Goal: Transaction & Acquisition: Purchase product/service

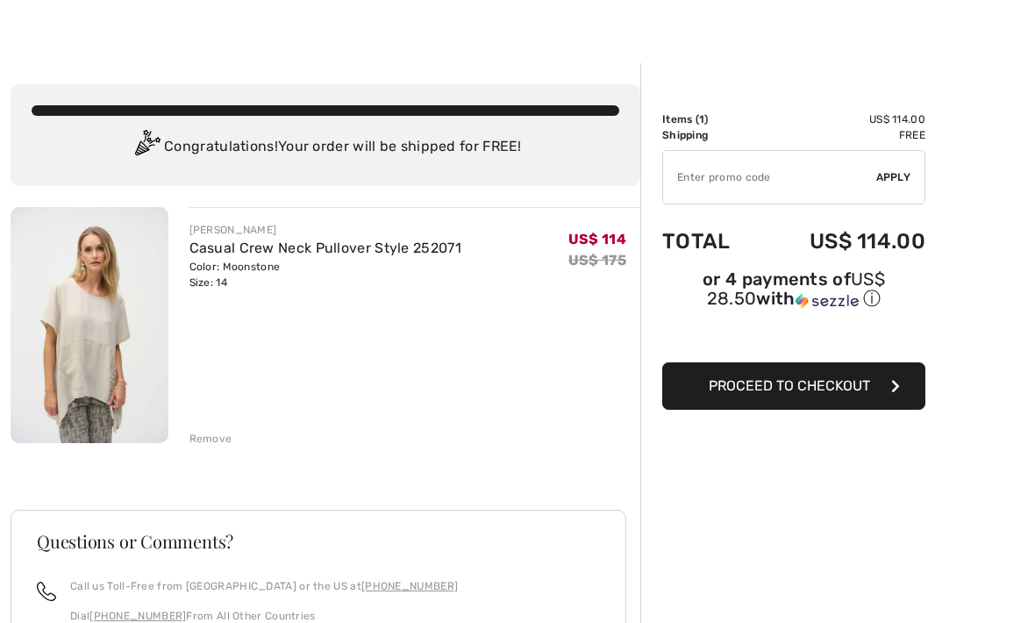
scroll to position [29, 0]
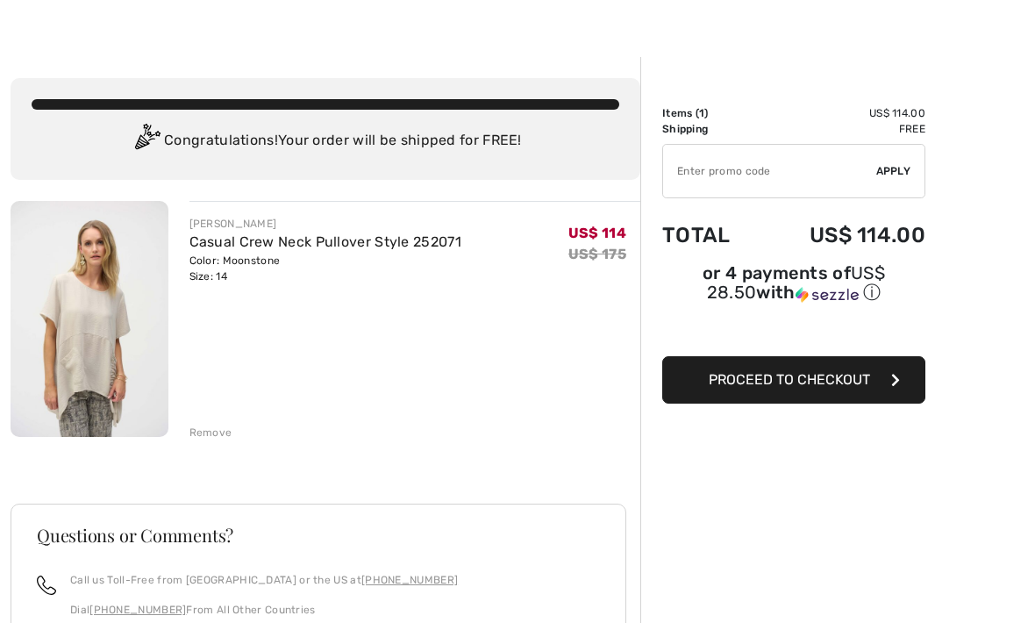
click at [89, 354] on img at bounding box center [90, 319] width 158 height 236
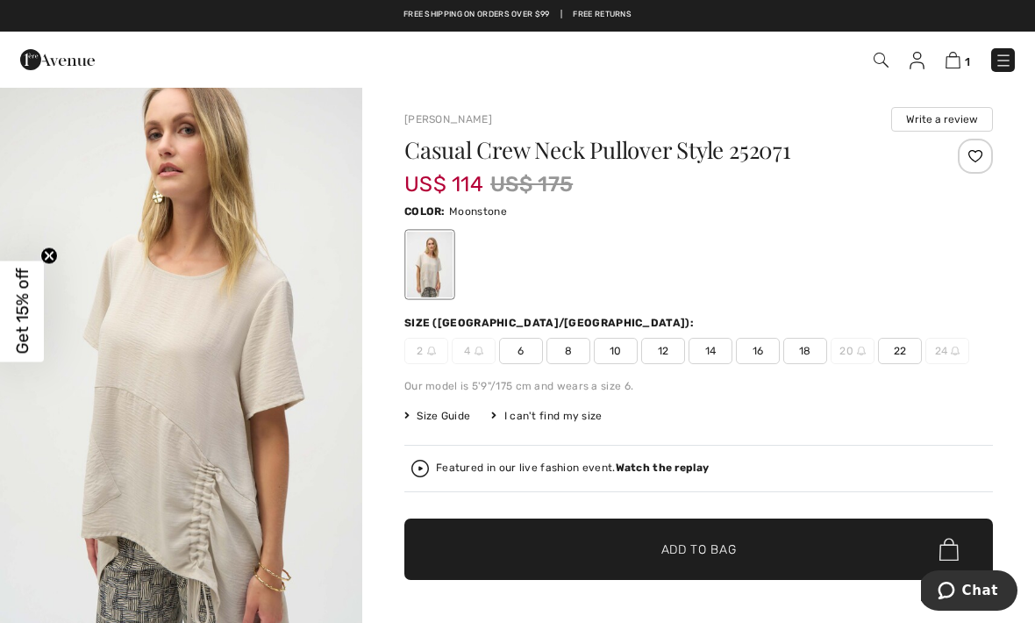
click at [960, 65] on img at bounding box center [953, 60] width 15 height 17
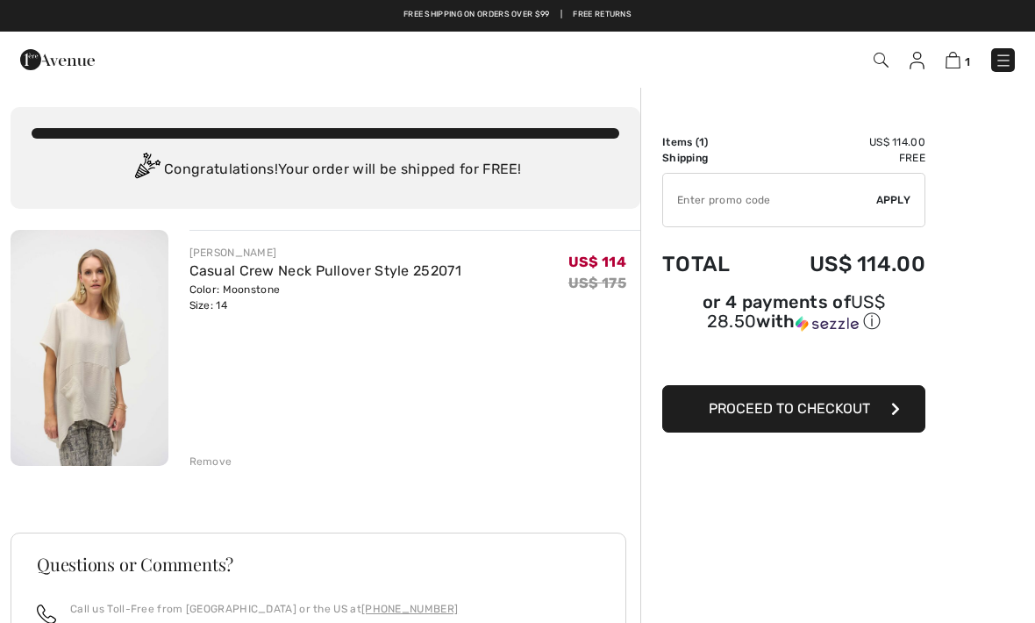
click at [214, 462] on div "Remove" at bounding box center [211, 462] width 43 height 16
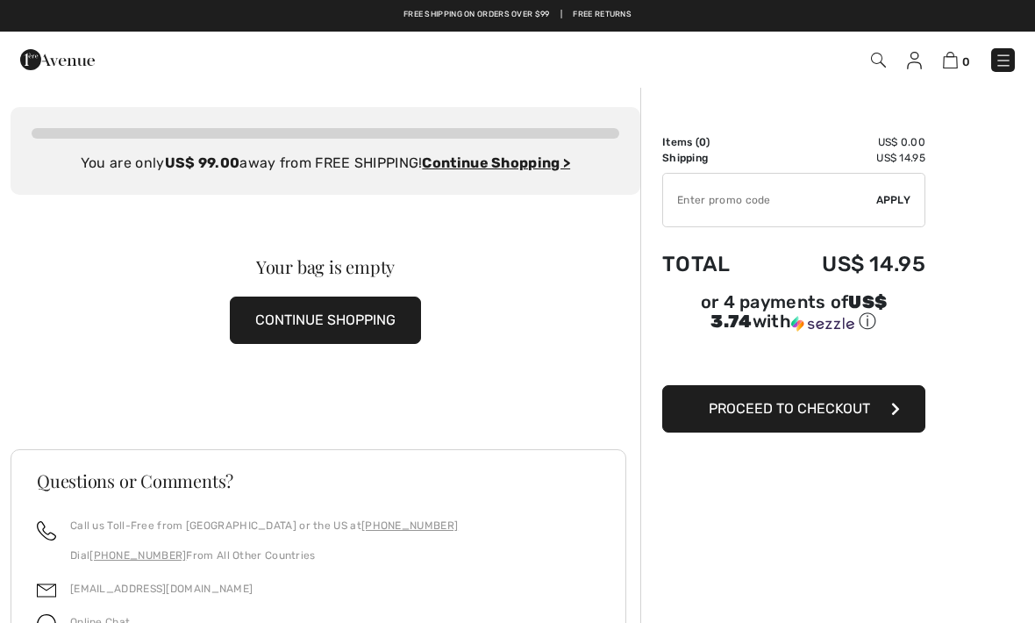
click at [1003, 61] on img at bounding box center [1004, 61] width 18 height 18
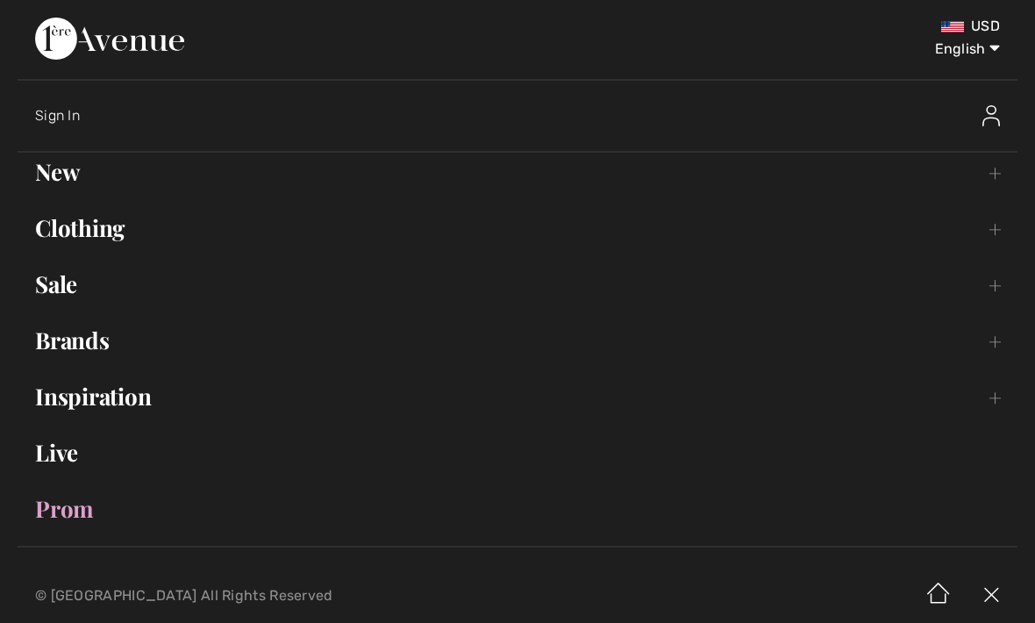
click at [55, 240] on link "Clothing Toggle submenu" at bounding box center [518, 228] width 1000 height 39
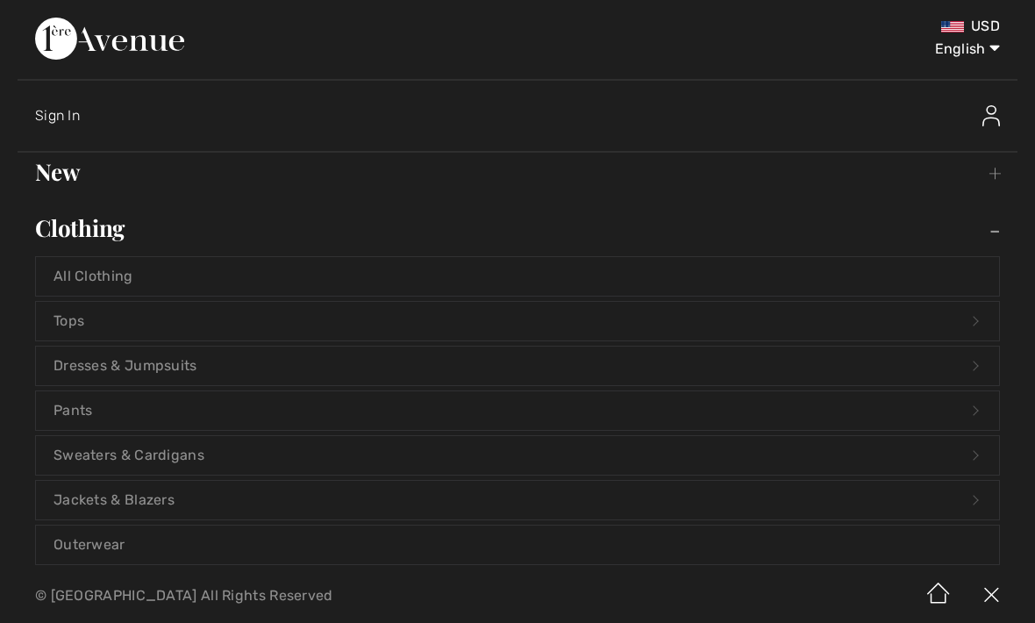
click at [54, 324] on link "Tops Open submenu" at bounding box center [517, 321] width 963 height 39
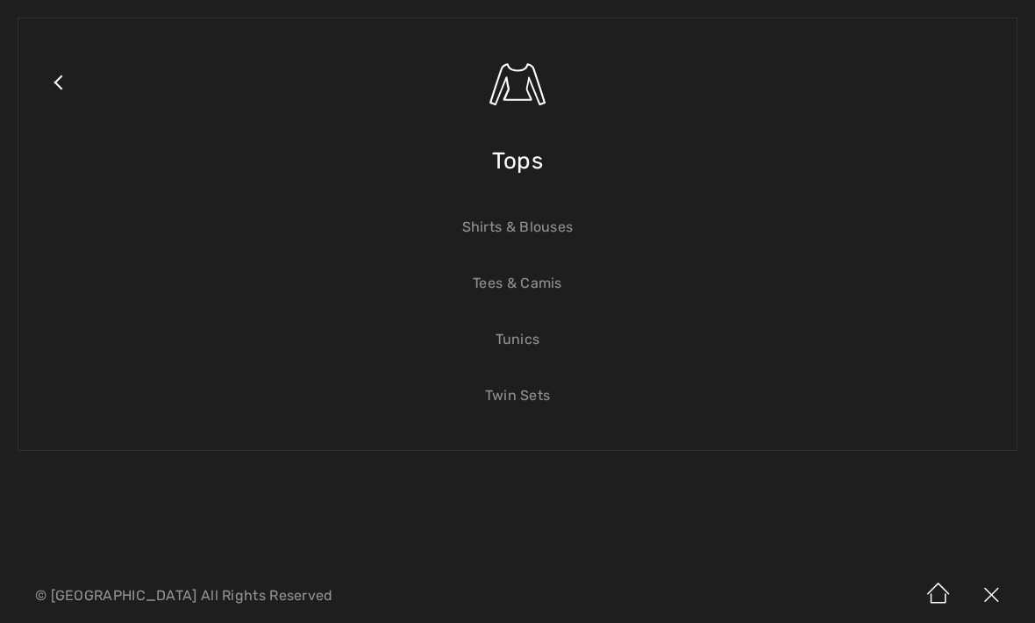
click at [517, 165] on span "Tops" at bounding box center [517, 161] width 51 height 62
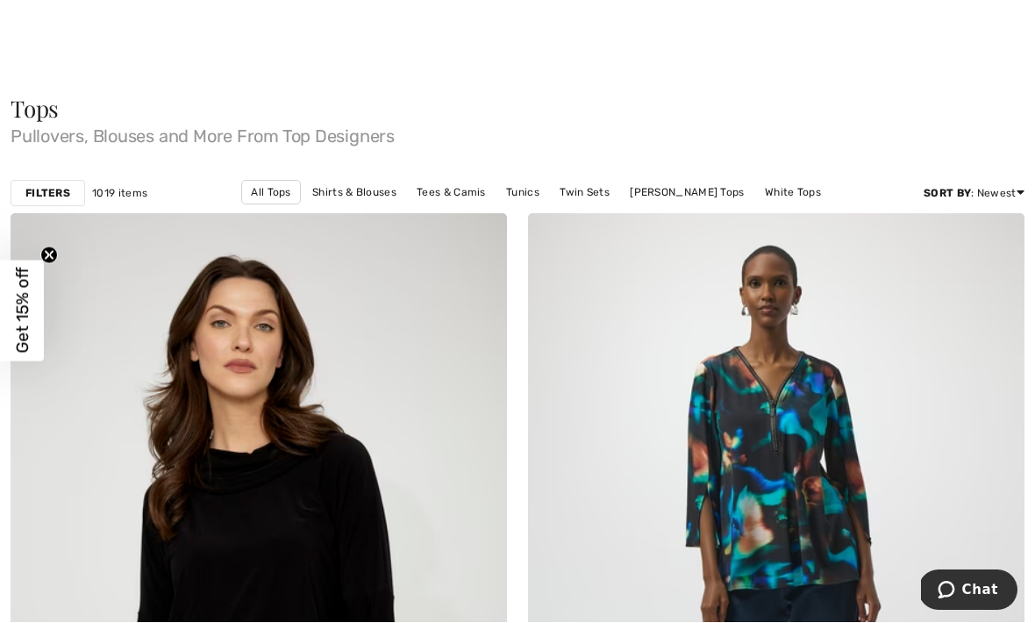
scroll to position [15, 0]
click at [28, 186] on strong "Filters" at bounding box center [47, 193] width 45 height 16
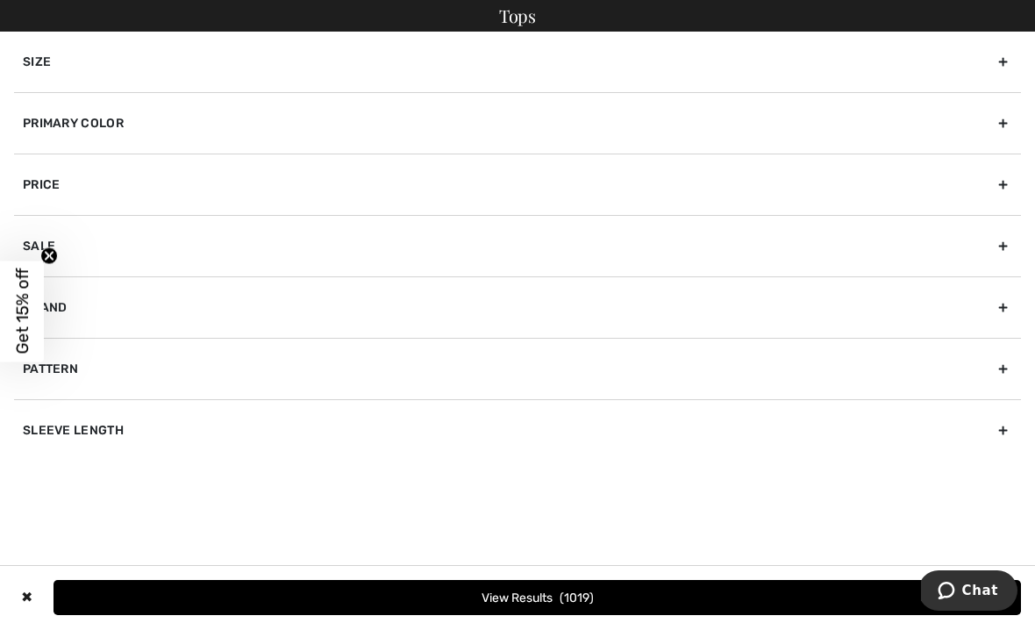
scroll to position [0, 0]
click at [32, 61] on div "Size" at bounding box center [517, 62] width 1007 height 61
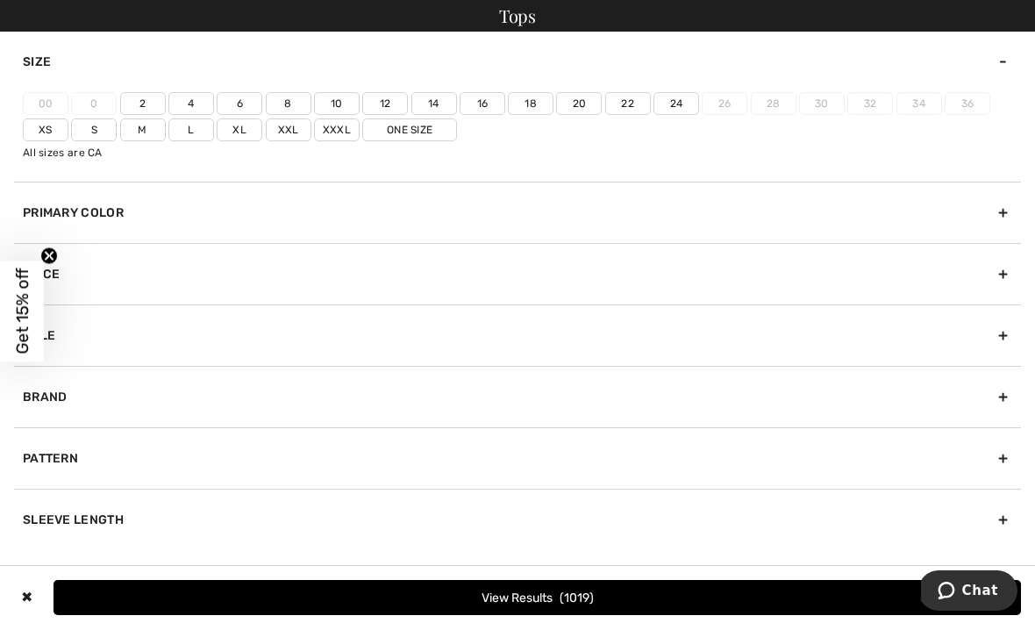
click at [383, 104] on label "12" at bounding box center [385, 103] width 46 height 23
click at [0, 0] on input"] "12" at bounding box center [0, 0] width 0 height 0
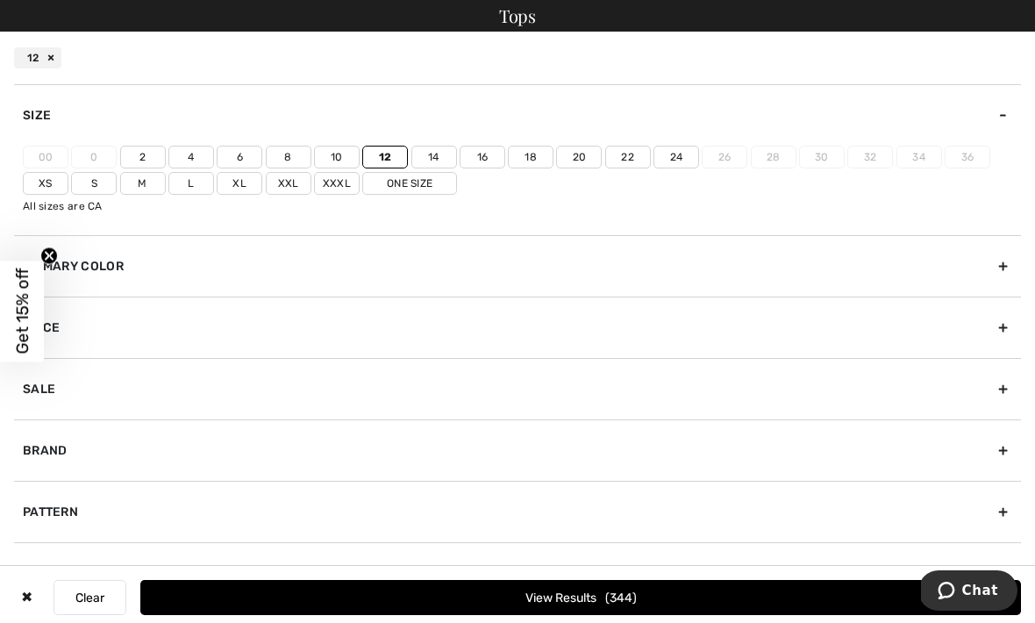
click at [526, 599] on button "View Results 344" at bounding box center [580, 597] width 881 height 35
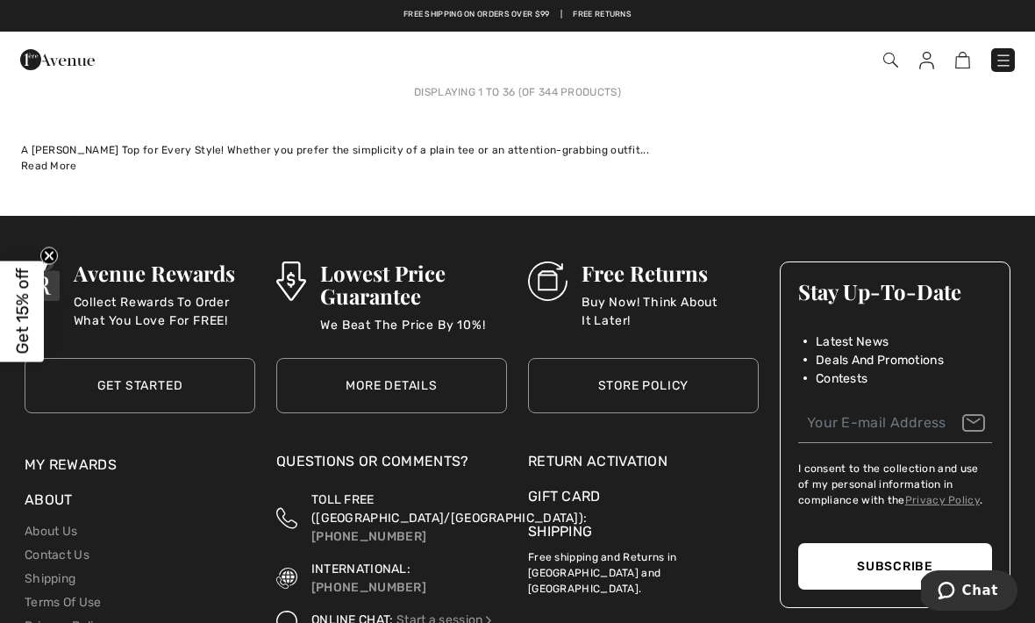
scroll to position [15380, 0]
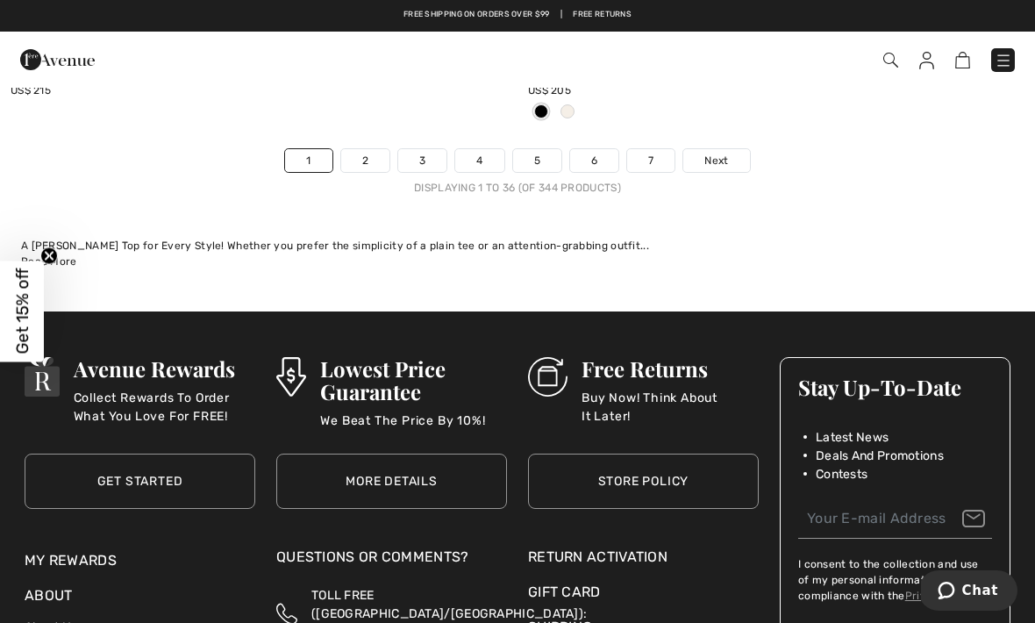
click at [365, 149] on link "2" at bounding box center [365, 160] width 48 height 23
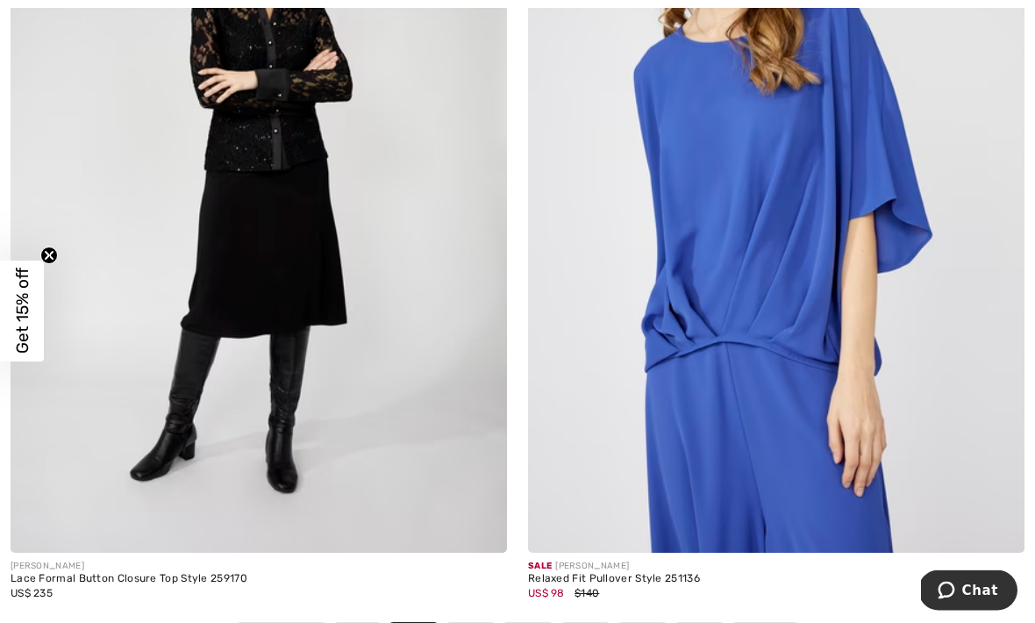
scroll to position [14910, 0]
click at [767, 622] on link "Next" at bounding box center [766, 634] width 66 height 23
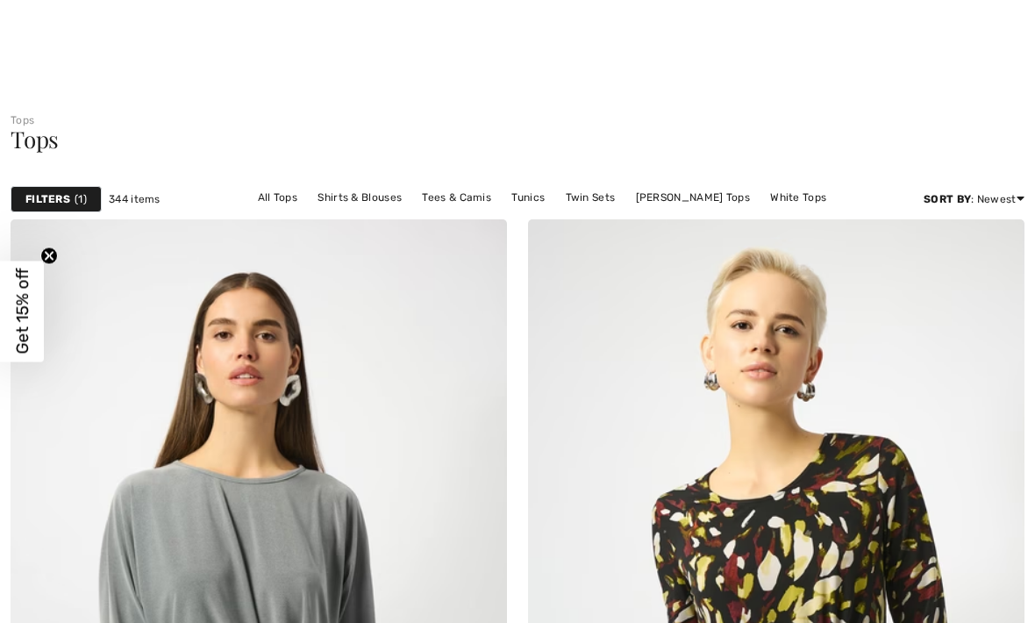
checkbox input "true"
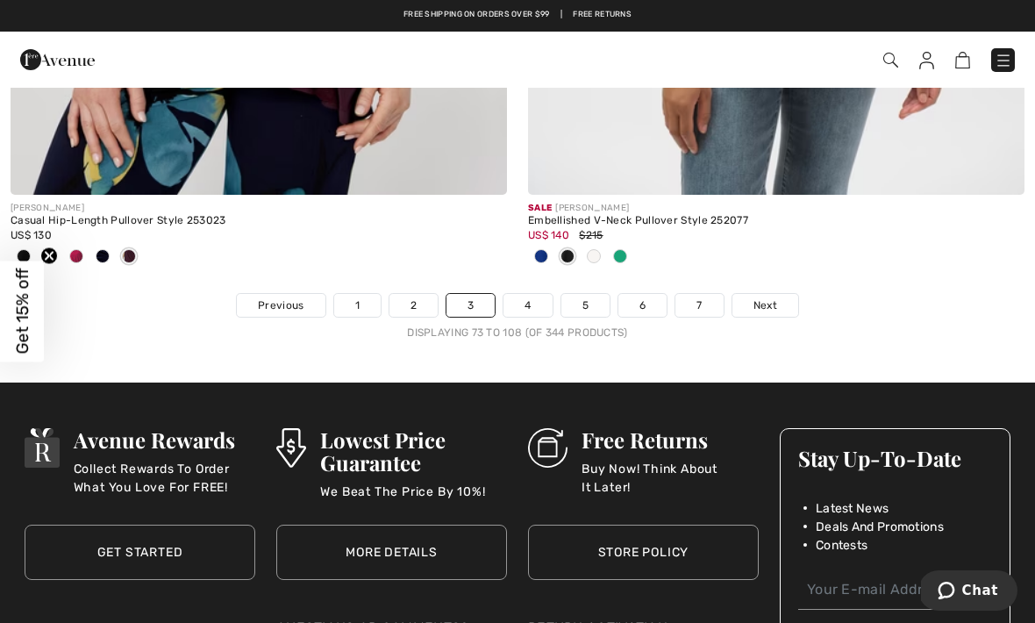
scroll to position [15267, 0]
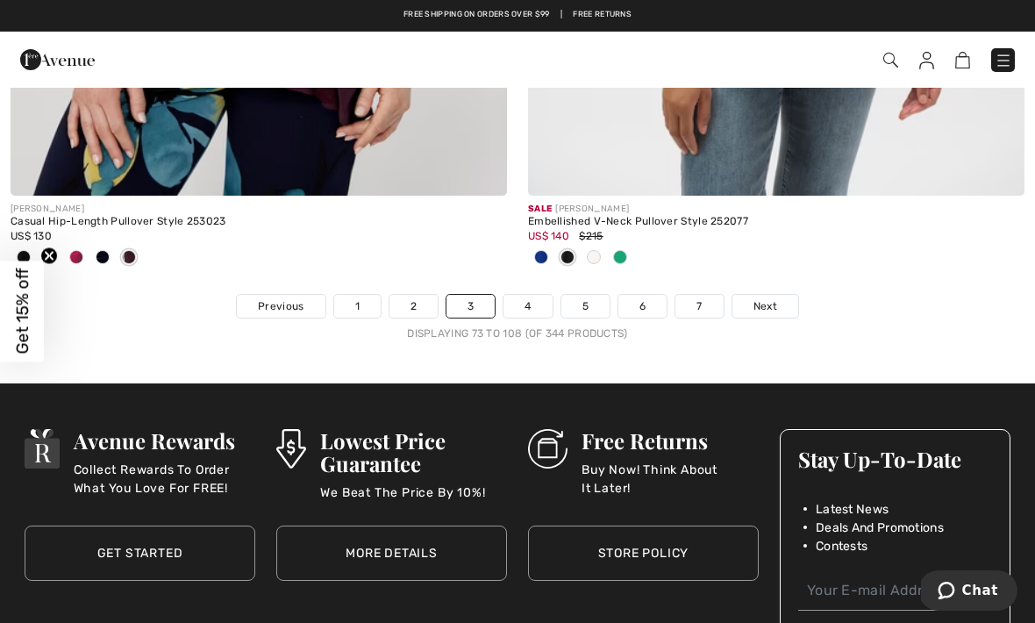
click at [767, 304] on link "Next" at bounding box center [766, 306] width 66 height 23
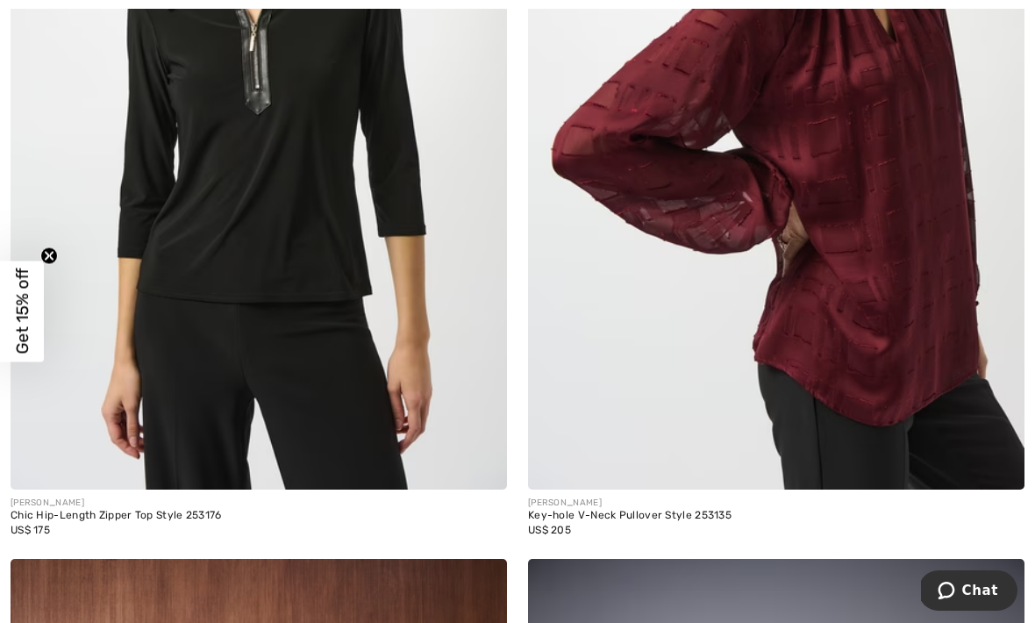
scroll to position [2916, 0]
